Goal: Contribute content

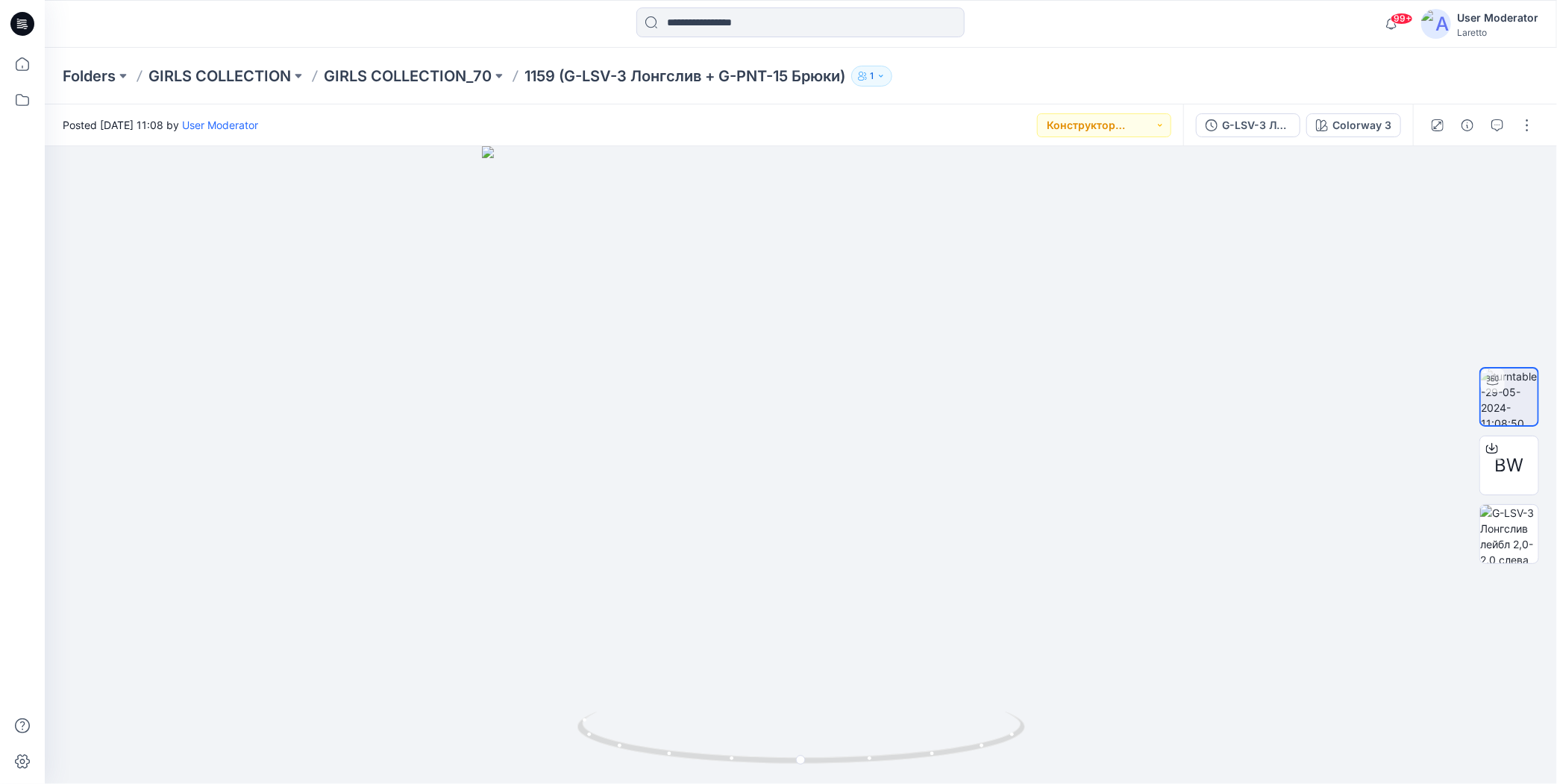
click at [17, 20] on icon at bounding box center [22, 23] width 24 height 24
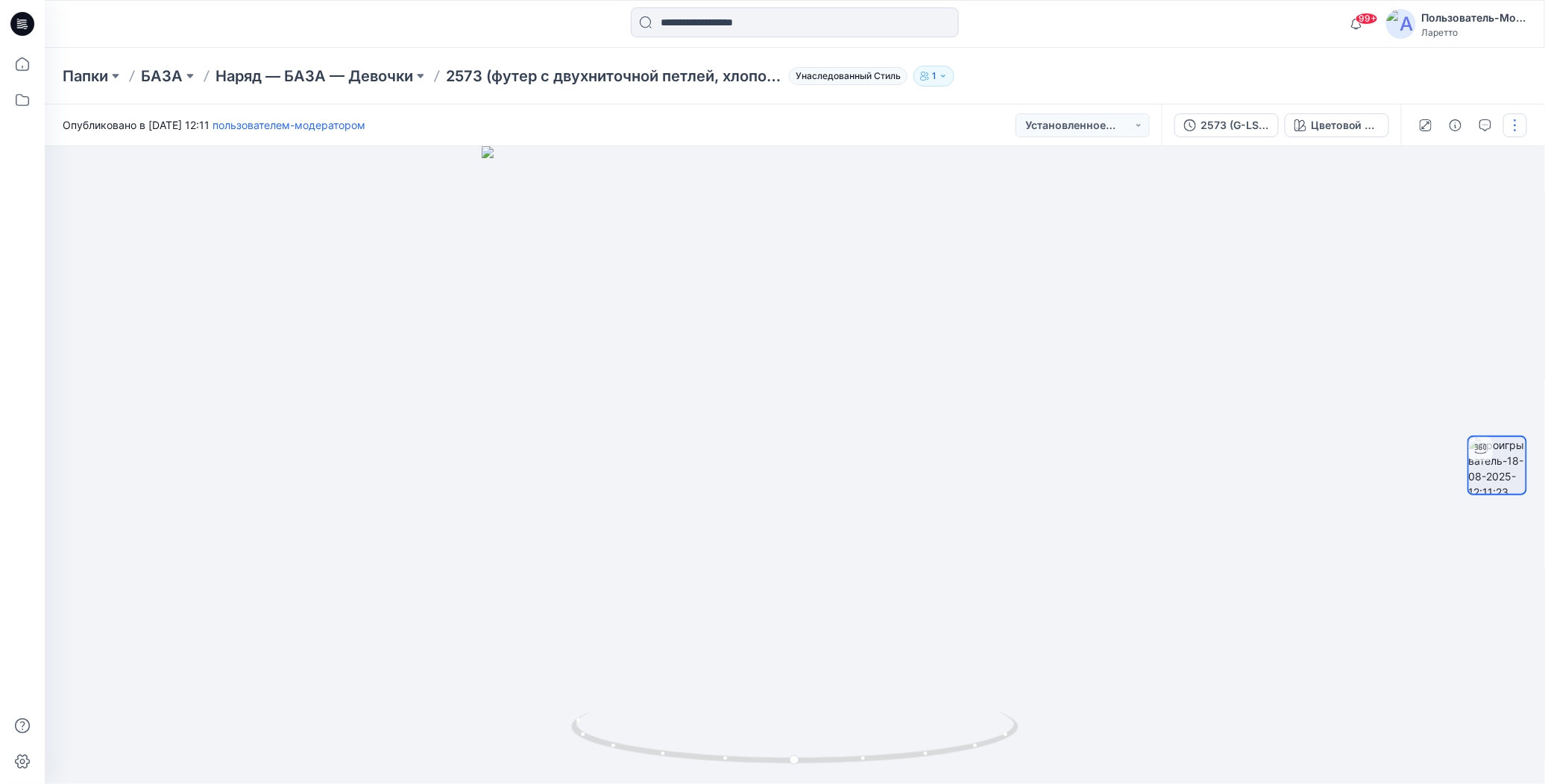
click at [1517, 127] on button "button" at bounding box center [1515, 125] width 24 height 24
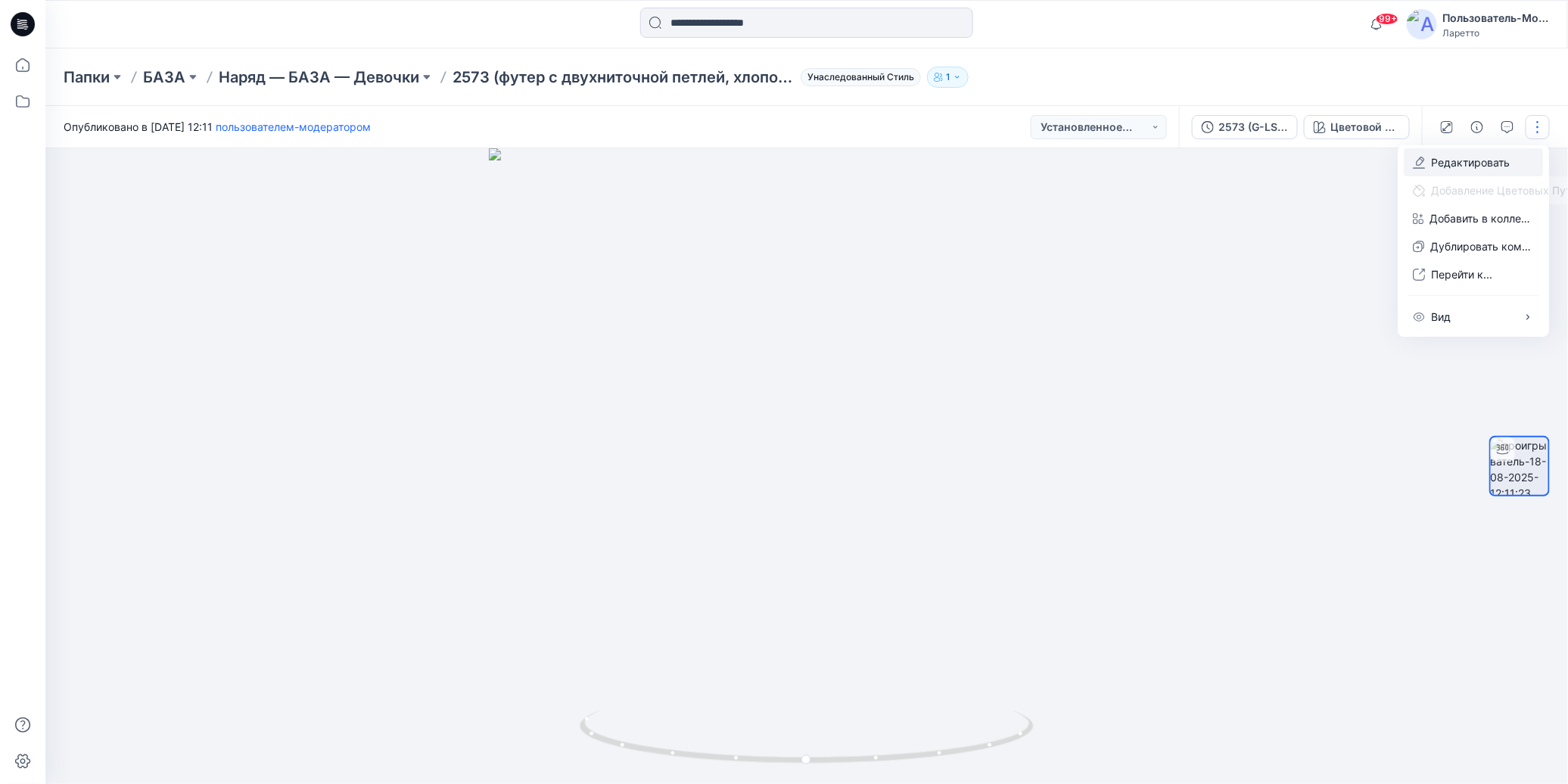
click at [1419, 164] on icon "button" at bounding box center [1421, 160] width 8 height 9
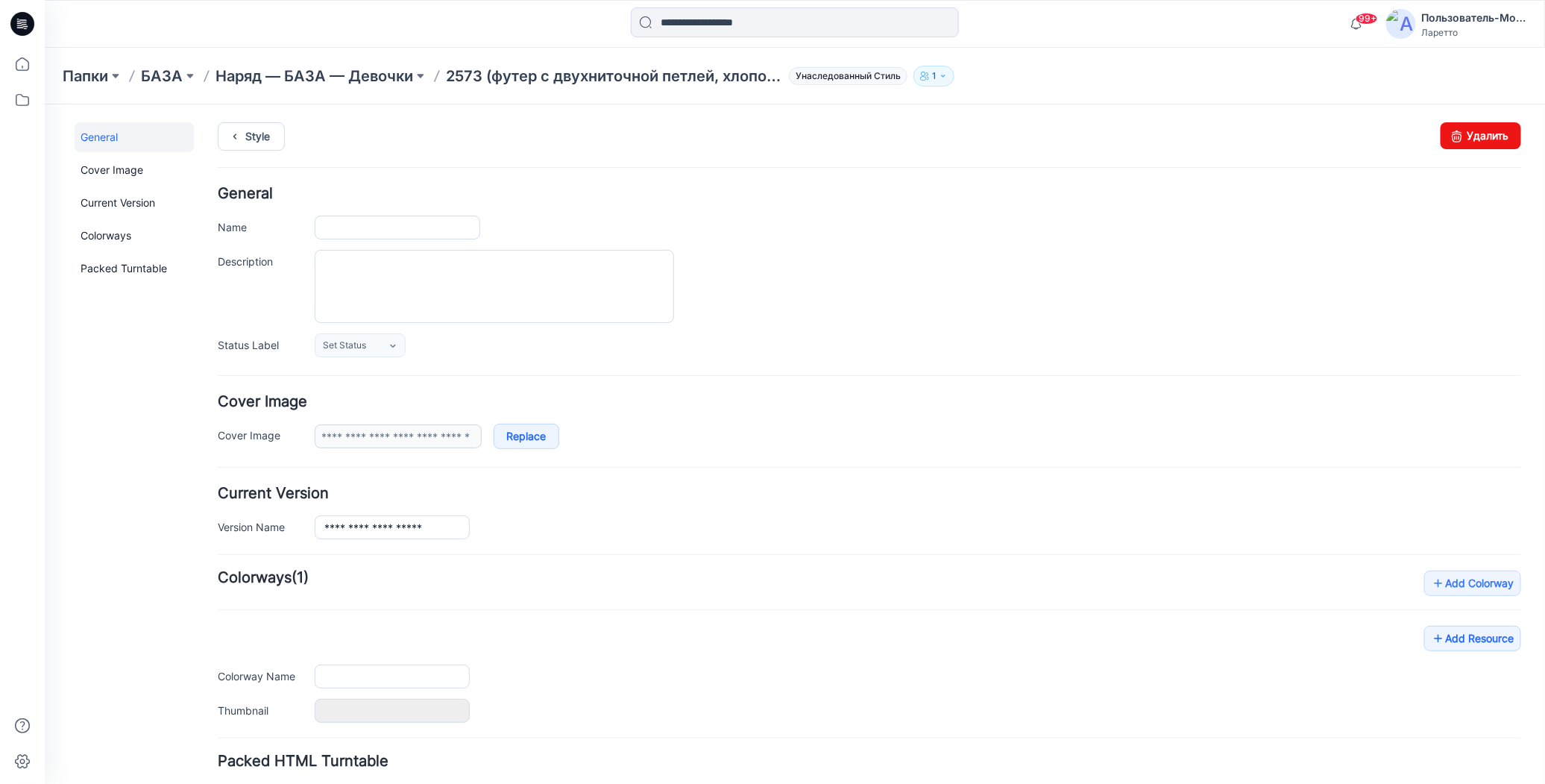
type input "**********"
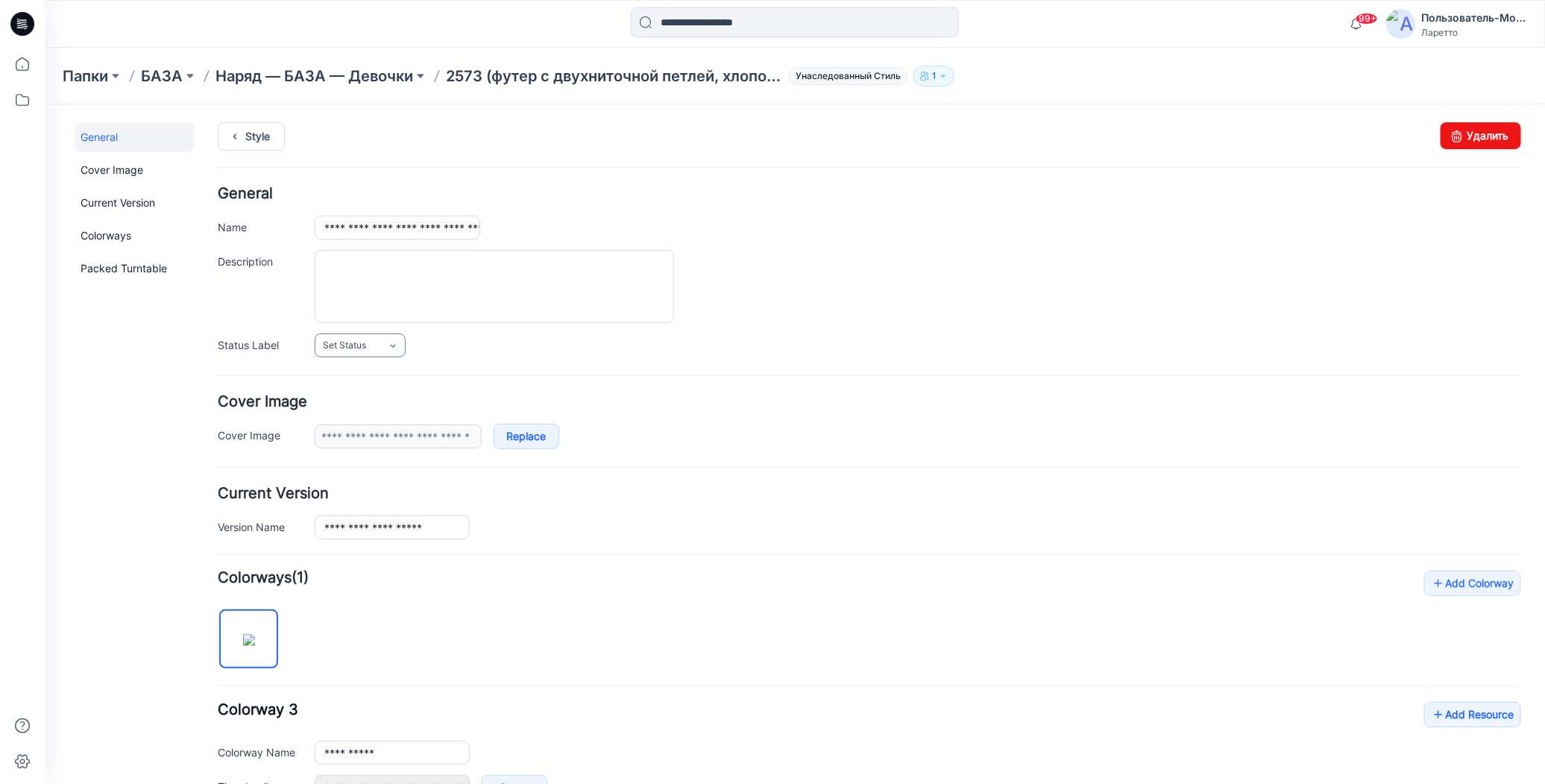
click at [377, 344] on link "Set Status" at bounding box center [359, 345] width 91 height 24
click at [348, 437] on link "Конструктор [PERSON_NAME]" at bounding box center [391, 441] width 148 height 31
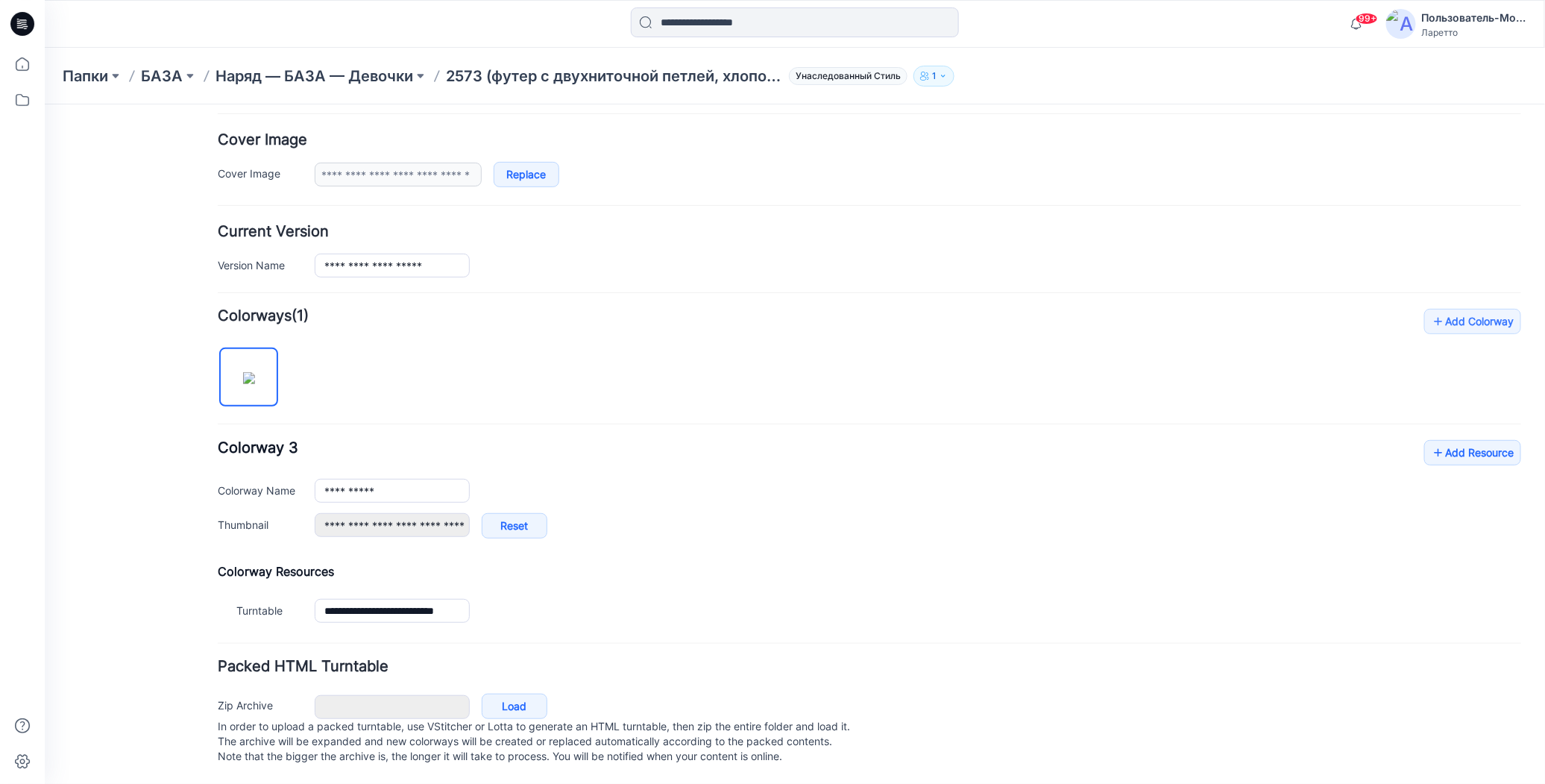
scroll to position [270, 0]
click at [1430, 440] on icon at bounding box center [1437, 451] width 15 height 24
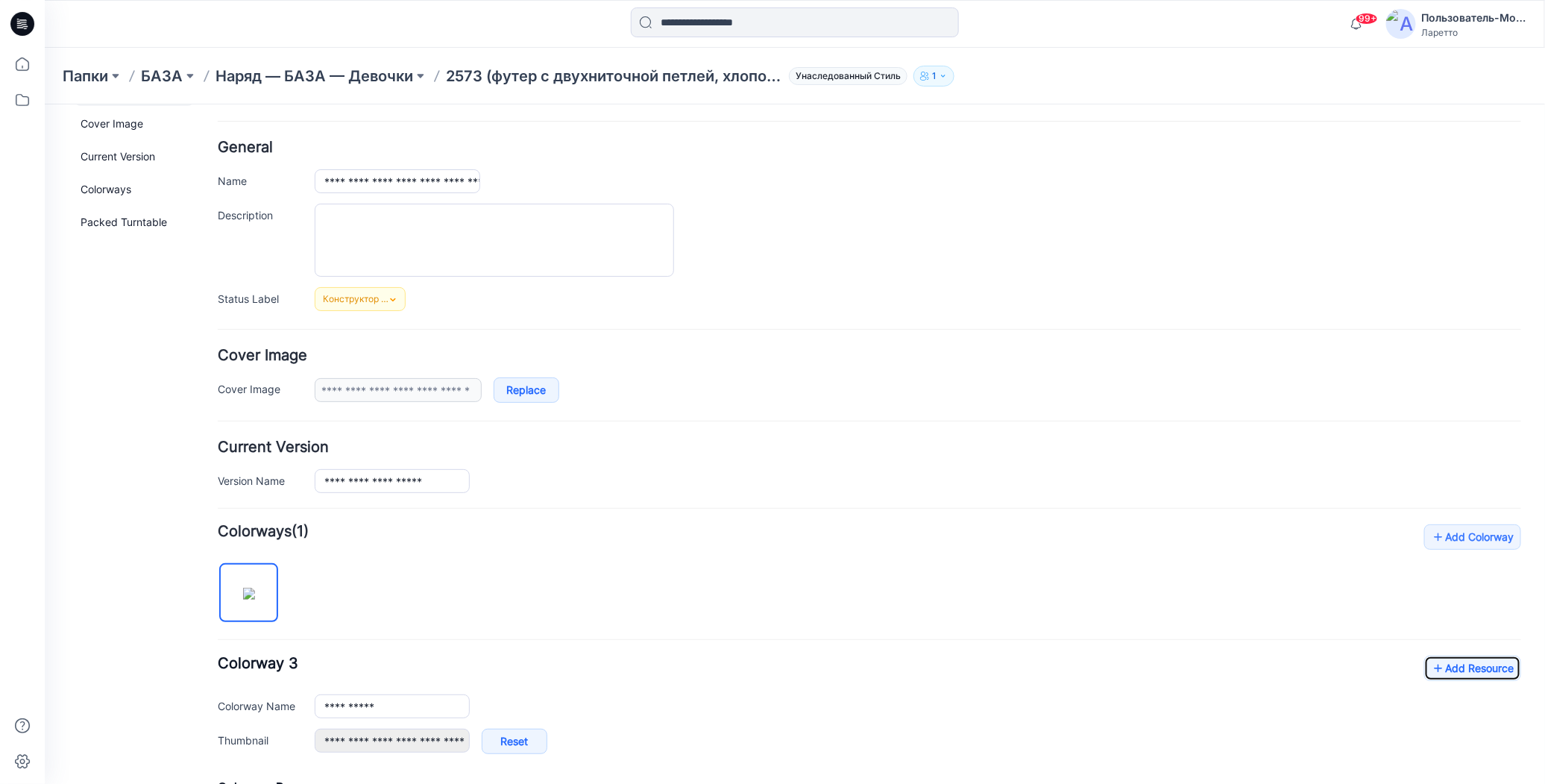
scroll to position [0, 0]
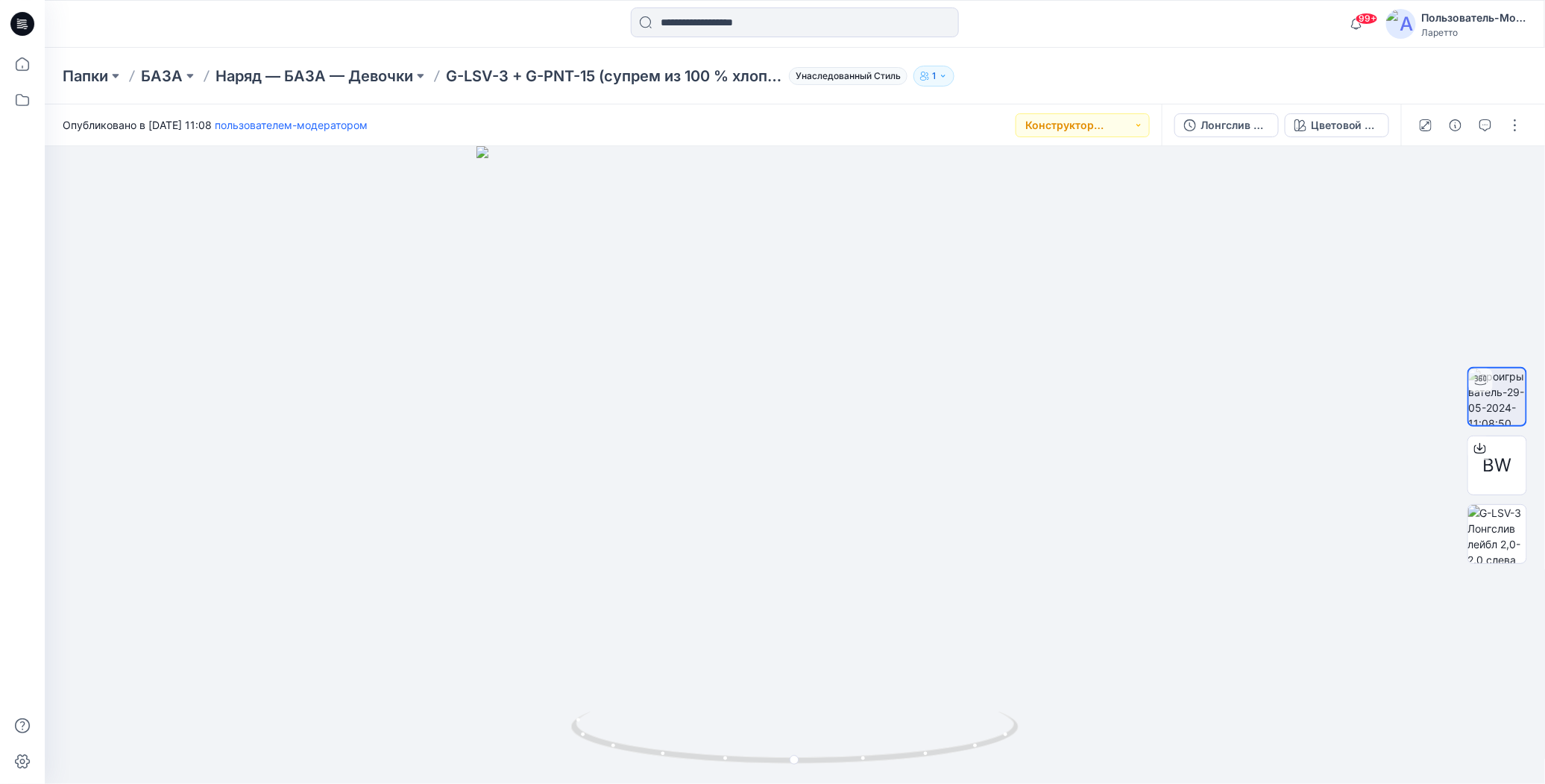
click at [1048, 68] on div "Папки БАЗА Наряд — БАЗА — Девочки G-LSV-3 + G-PNT-15 (супрем из 100 % хлопка, 1…" at bounding box center [737, 76] width 1348 height 21
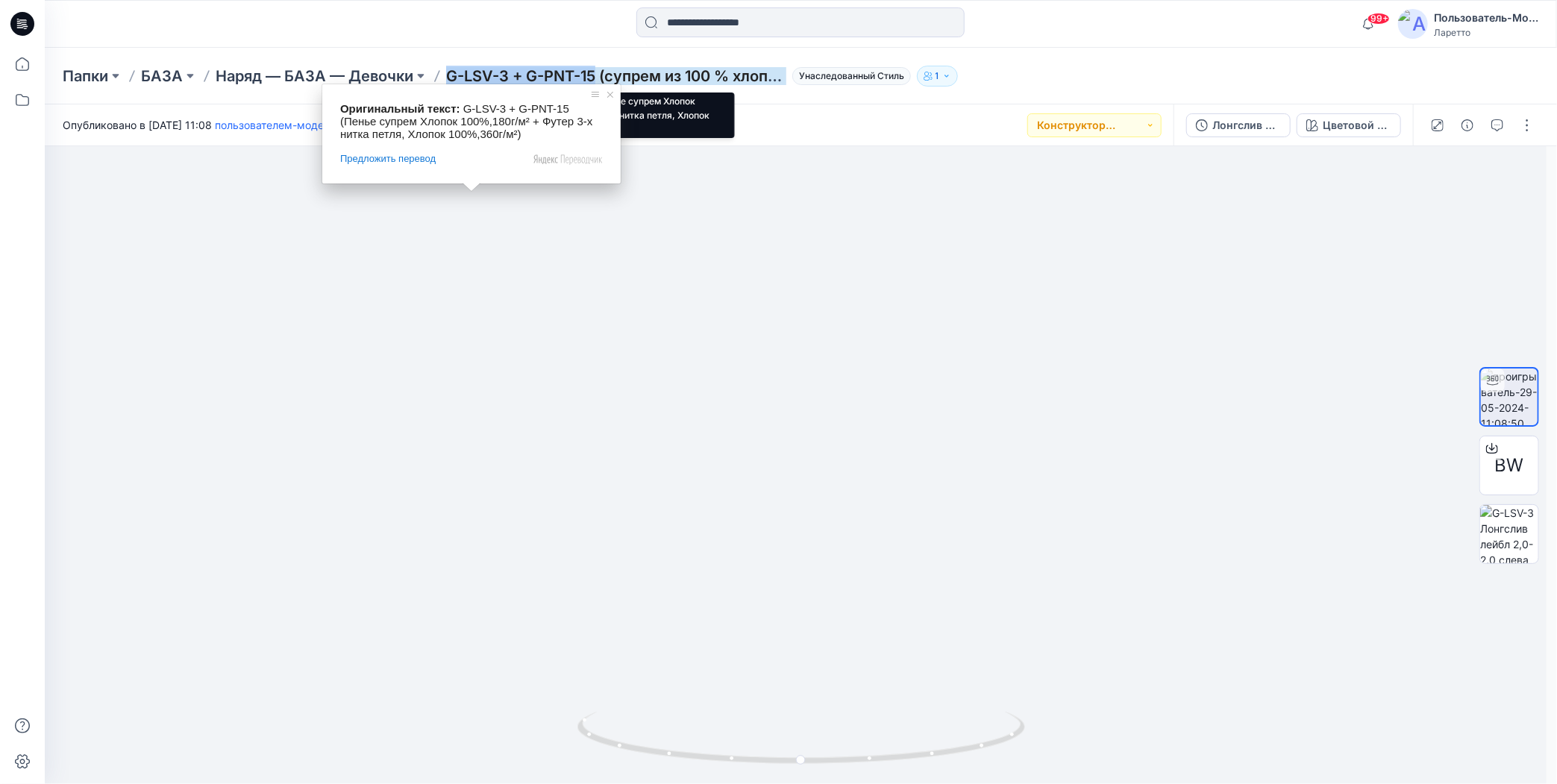
drag, startPoint x: 447, startPoint y: 60, endPoint x: 595, endPoint y: 68, distance: 148.2
click at [595, 68] on div "Папки БАЗА Наряд — БАЗА — Девочки G-LSV-3 + G-PNT-15 (супрем из 100 % хлопка, 1…" at bounding box center [800, 75] width 1511 height 57
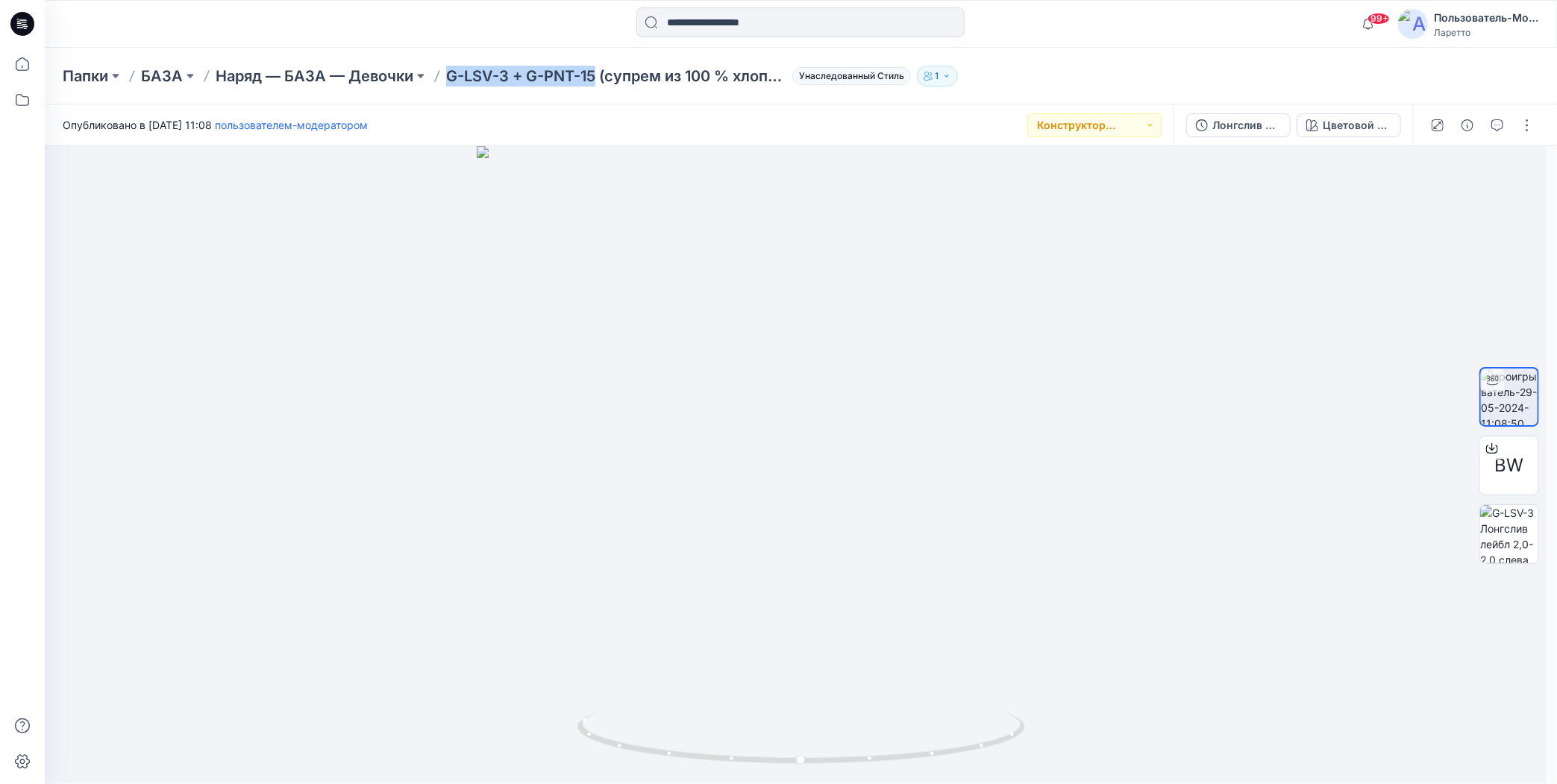
copy ya-tr-span "G-LSV-3 + G-PNT-15"
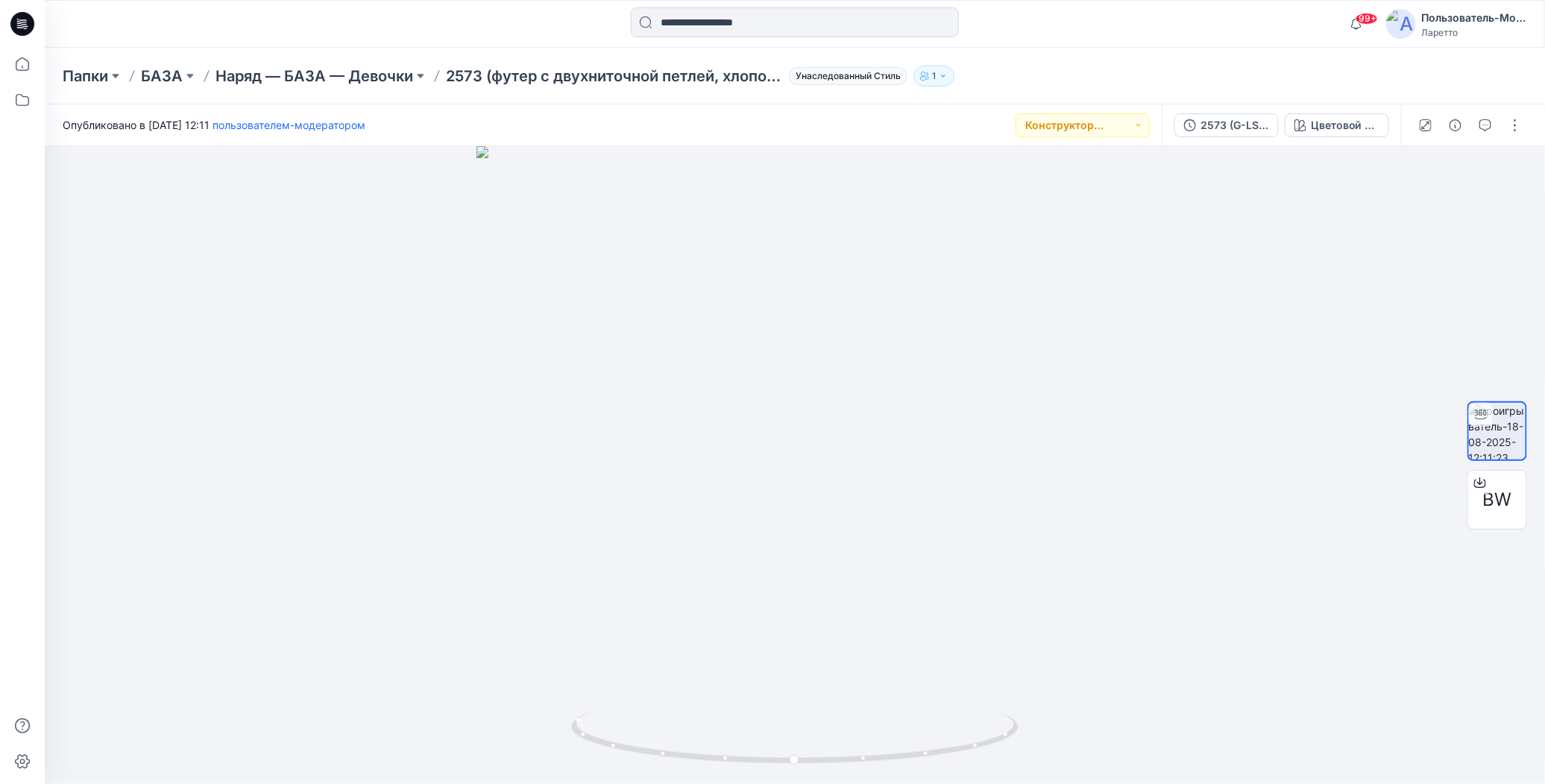
click at [1077, 88] on div "Папки БАЗА Наряд — БАЗА — Девочки 2573 (футер с двухниточной петлей, хлопок 92 …" at bounding box center [795, 75] width 1500 height 57
click at [1074, 72] on div "Папки БАЗА Наряд — БАЗА — Девочки 2573 (футер с двухниточной петлей, хлопок 92 …" at bounding box center [737, 76] width 1348 height 21
click at [1086, 75] on div "Папки БАЗА Наряд — БАЗА — Девочки 2573 (футер с двухниточной петлей, хлопок 92 …" at bounding box center [737, 76] width 1348 height 21
click at [1073, 53] on div "Папки БАЗА Наряд — БАЗА — Девочки 2573 (футер с двухниточной петлей, хлопок 92 …" at bounding box center [795, 75] width 1500 height 57
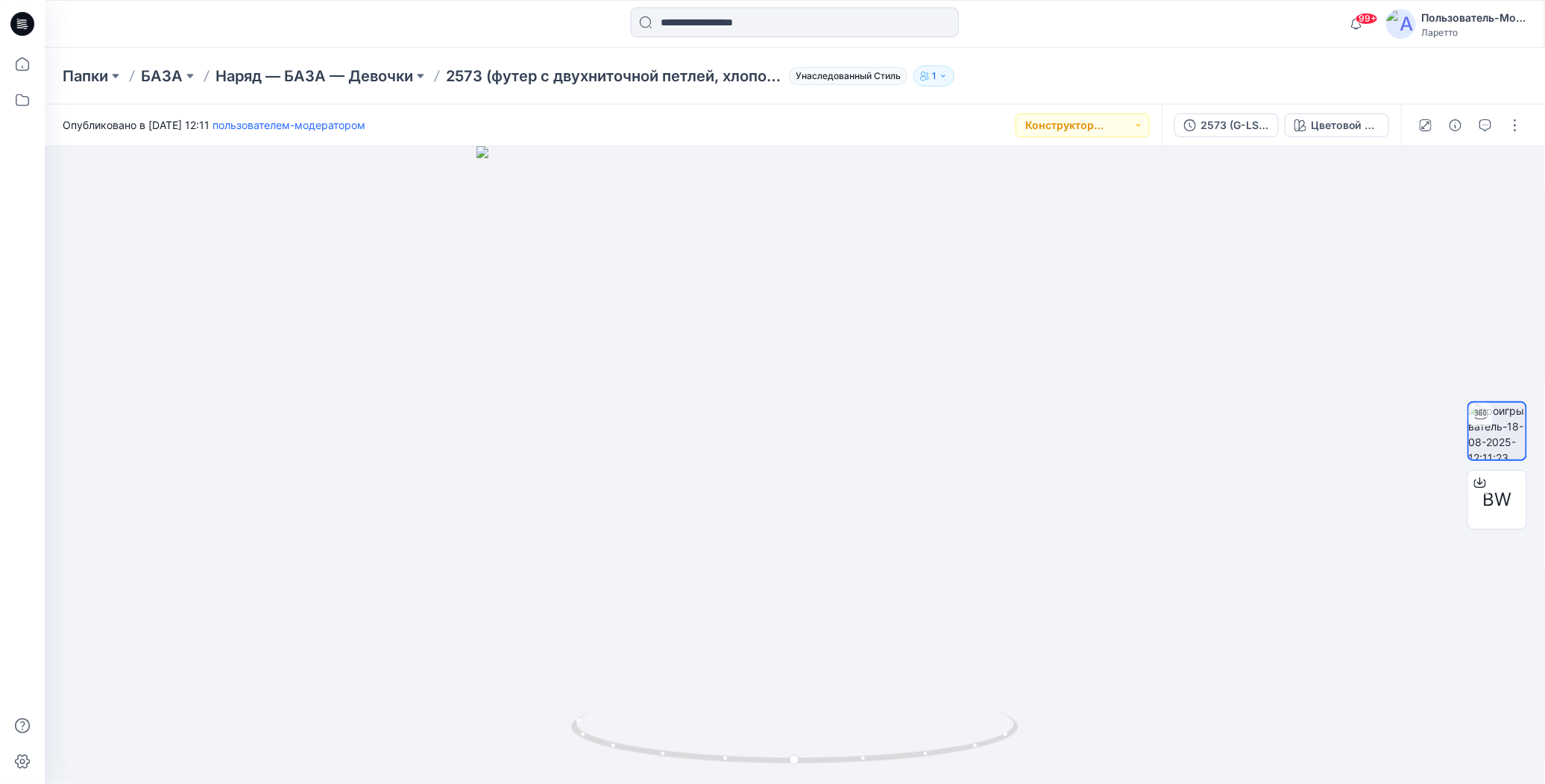
click at [1089, 57] on div "Папки БАЗА Наряд — БАЗА — Девочки 2573 (футер с двухниточной петлей, хлопок 92 …" at bounding box center [795, 75] width 1500 height 57
